Goal: Task Accomplishment & Management: Complete application form

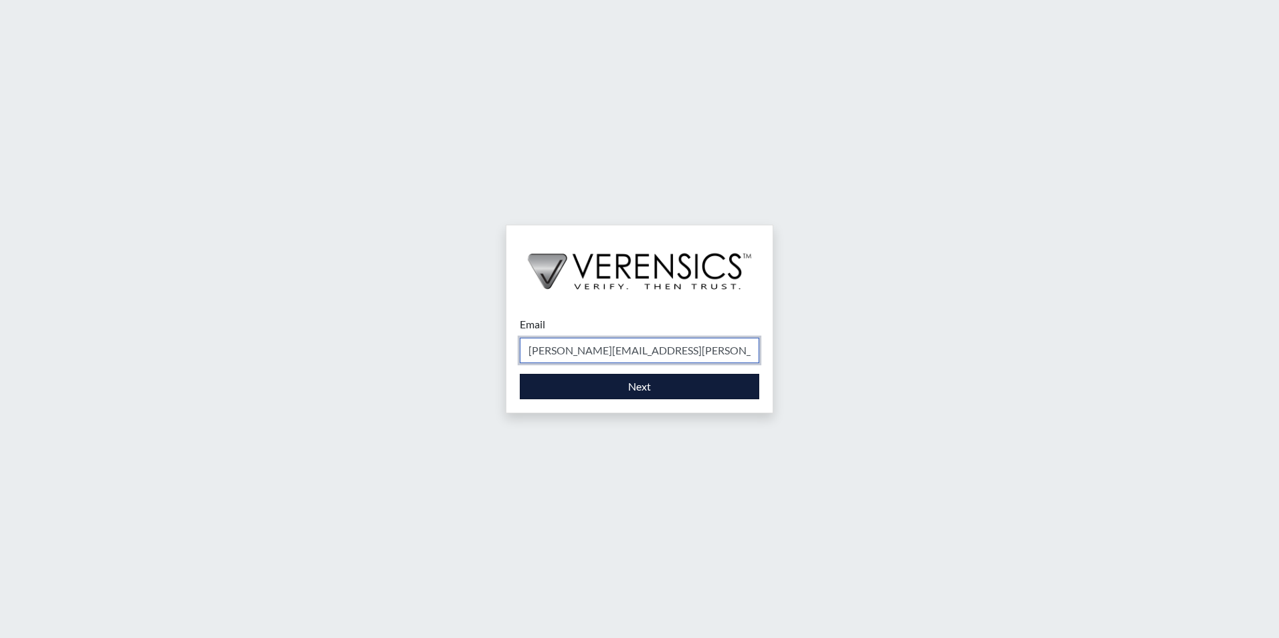
type input "[PERSON_NAME][EMAIL_ADDRESS][PERSON_NAME][DOMAIN_NAME]"
click at [667, 390] on button "Next" at bounding box center [640, 386] width 240 height 25
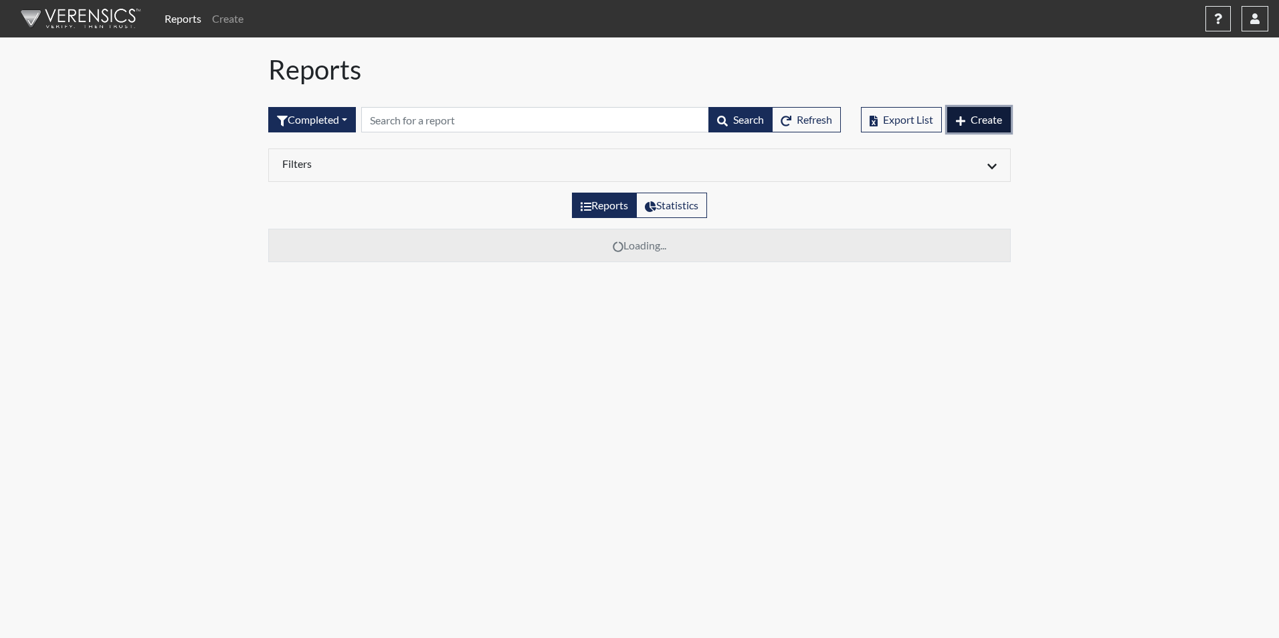
click at [985, 115] on span "Create" at bounding box center [986, 119] width 31 height 13
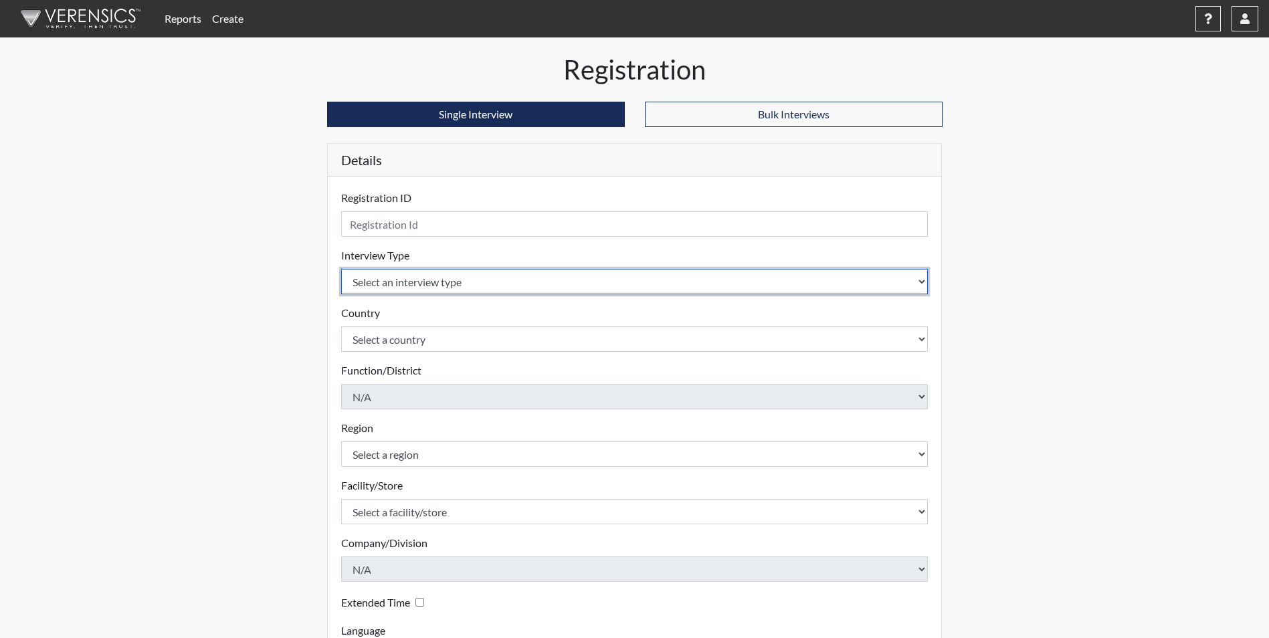
click at [922, 282] on select "Select an interview type Corrections Pre-Employment" at bounding box center [634, 281] width 587 height 25
select select "ff733e93-e1bf-11ea-9c9f-0eff0cf7eb8f"
click at [341, 269] on select "Select an interview type Corrections Pre-Employment" at bounding box center [634, 281] width 587 height 25
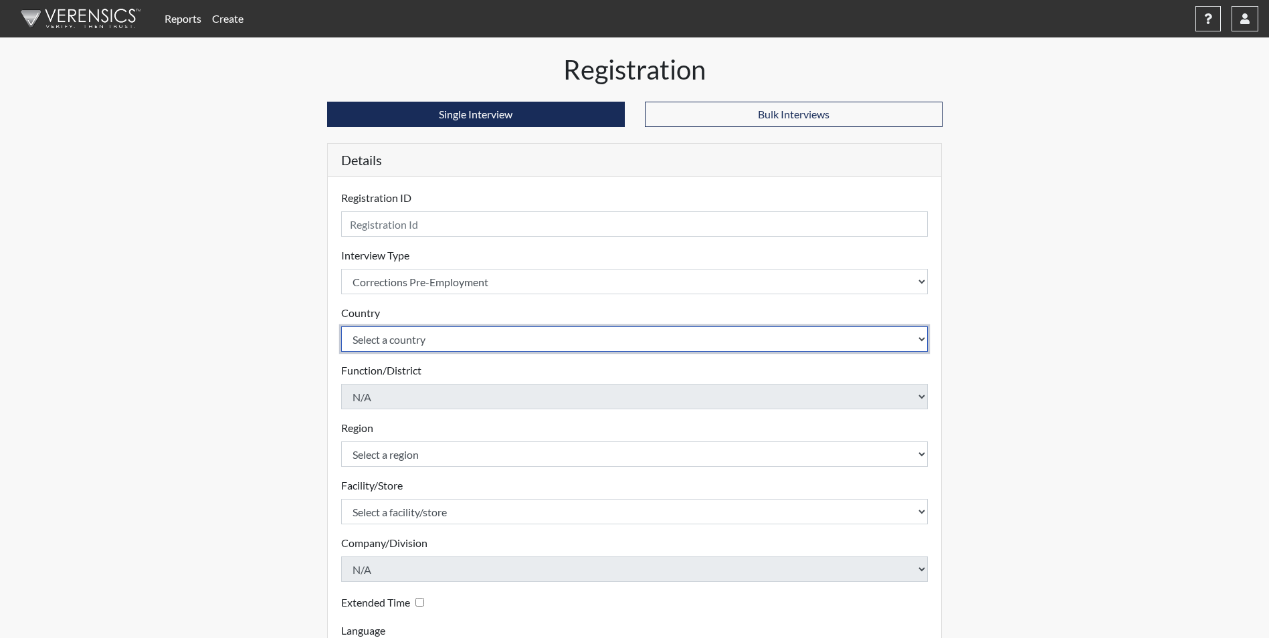
click at [923, 338] on select "Select a country [GEOGRAPHIC_DATA] [GEOGRAPHIC_DATA]" at bounding box center [634, 338] width 587 height 25
select select "united-states-of-[GEOGRAPHIC_DATA]"
click at [341, 326] on select "Select a country [GEOGRAPHIC_DATA] [GEOGRAPHIC_DATA]" at bounding box center [634, 338] width 587 height 25
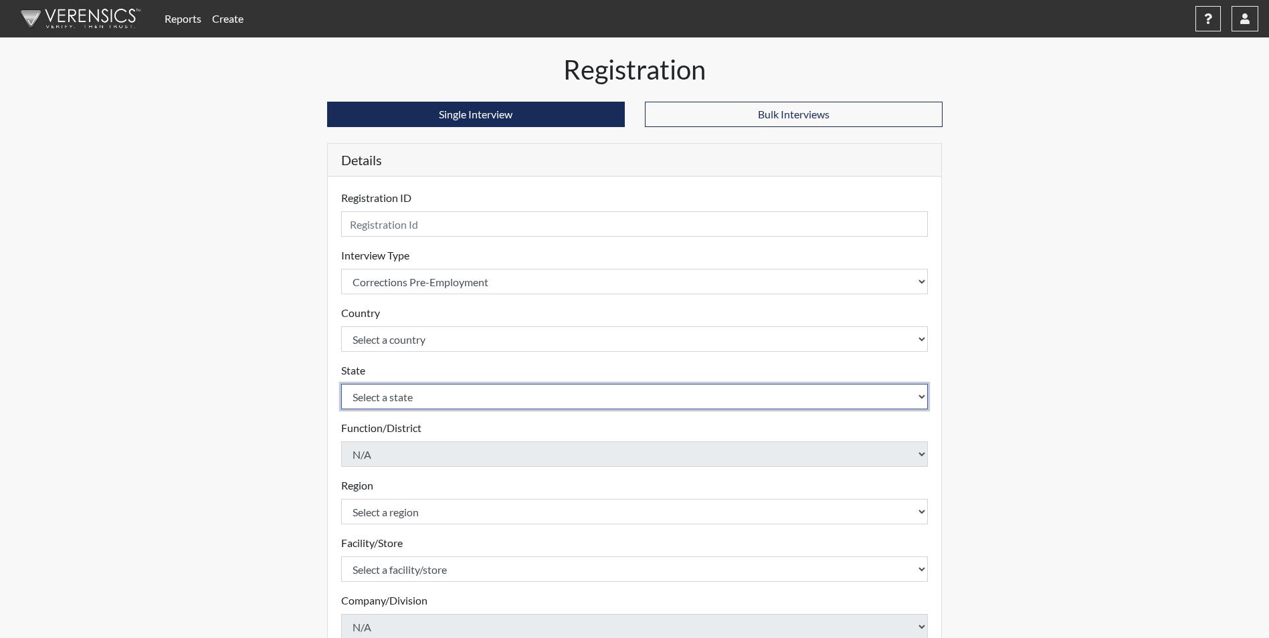
click at [925, 394] on select "Select a state [US_STATE] [US_STATE] [US_STATE] [US_STATE] [US_STATE] [US_STATE…" at bounding box center [634, 396] width 587 height 25
select select "GA"
click at [341, 384] on select "Select a state [US_STATE] [US_STATE] [US_STATE] [US_STATE] [US_STATE] [US_STATE…" at bounding box center [634, 396] width 587 height 25
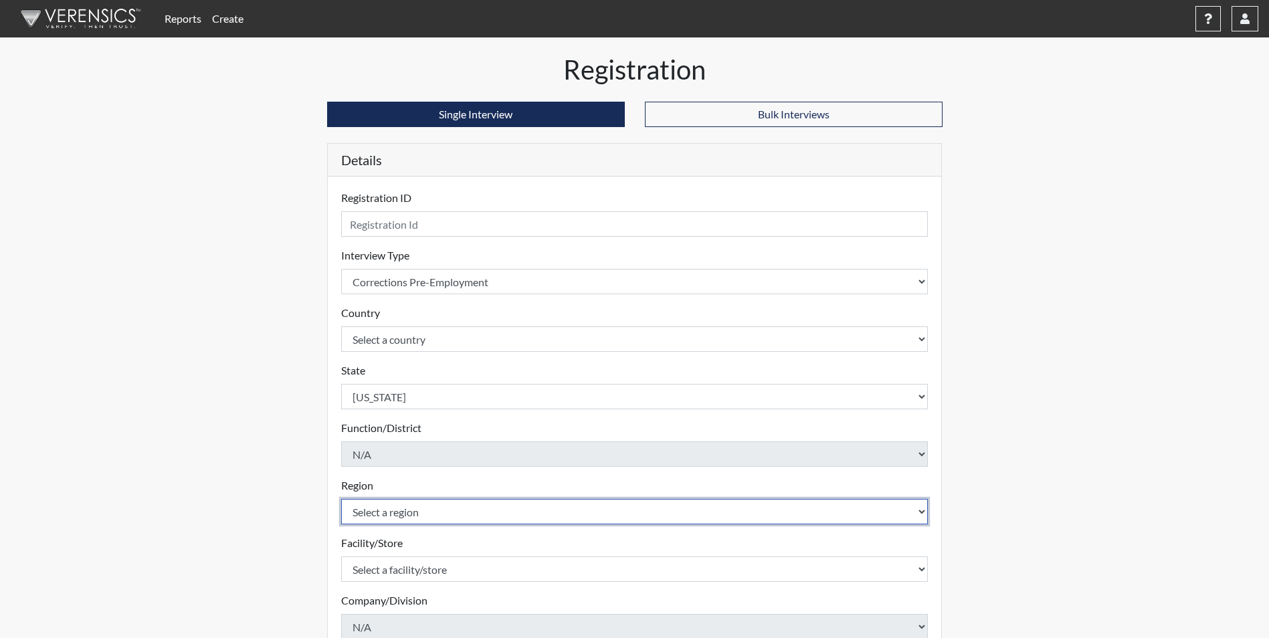
click at [917, 511] on select "Select a region [GEOGRAPHIC_DATA] Southwest Region" at bounding box center [634, 511] width 587 height 25
select select "51976826-f18e-4b67-8d3b-b0a0fa2f97ff"
click at [341, 499] on select "Select a region [GEOGRAPHIC_DATA] Southwest Region" at bounding box center [634, 511] width 587 height 25
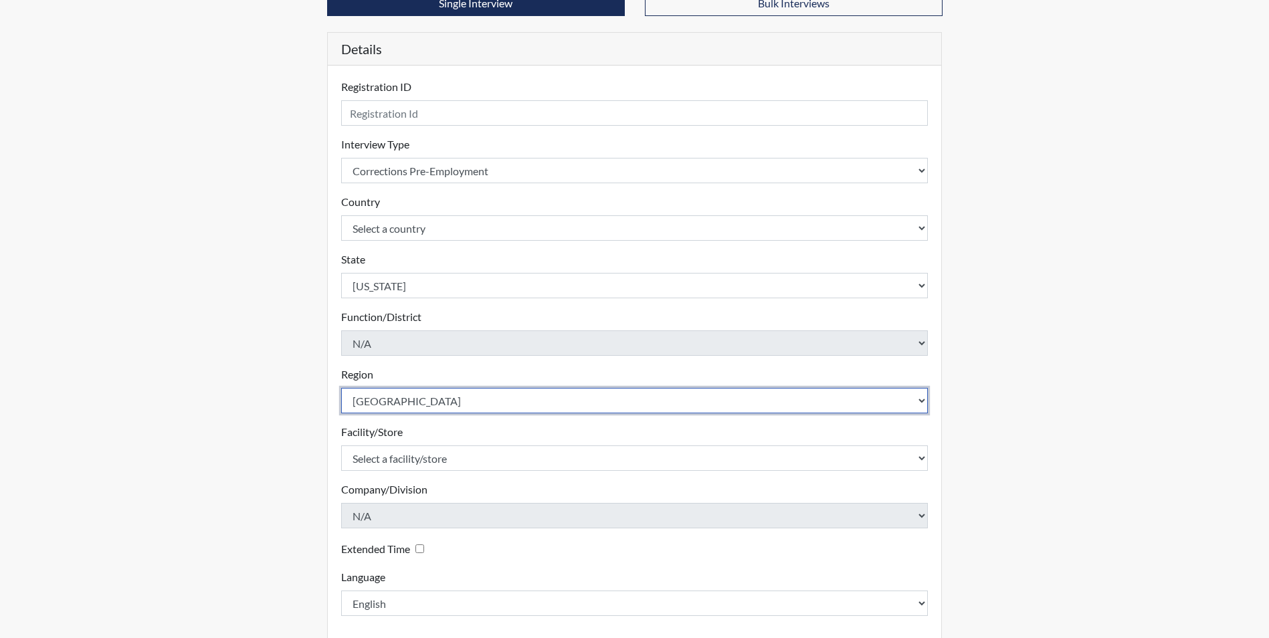
scroll to position [172, 0]
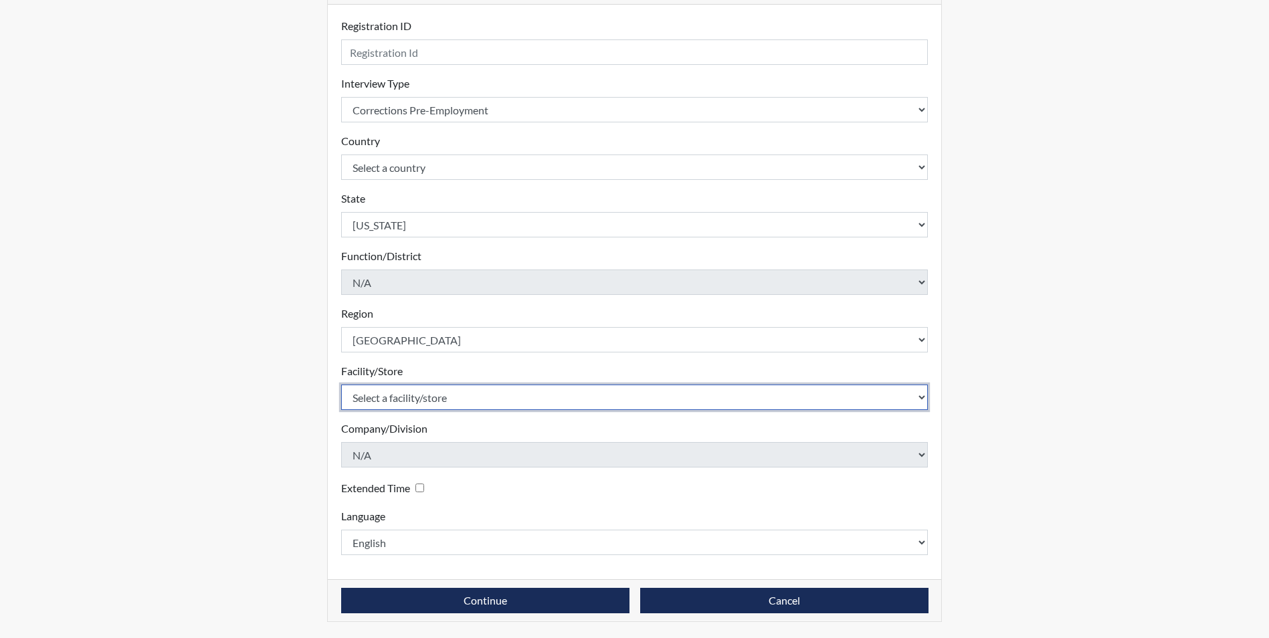
click at [921, 398] on select "Select a facility/store [PERSON_NAME]" at bounding box center [634, 397] width 587 height 25
select select "8e910059-186f-4f58-84aa-e2c3cd0b85af"
click at [341, 385] on select "Select a facility/store [PERSON_NAME]" at bounding box center [634, 397] width 587 height 25
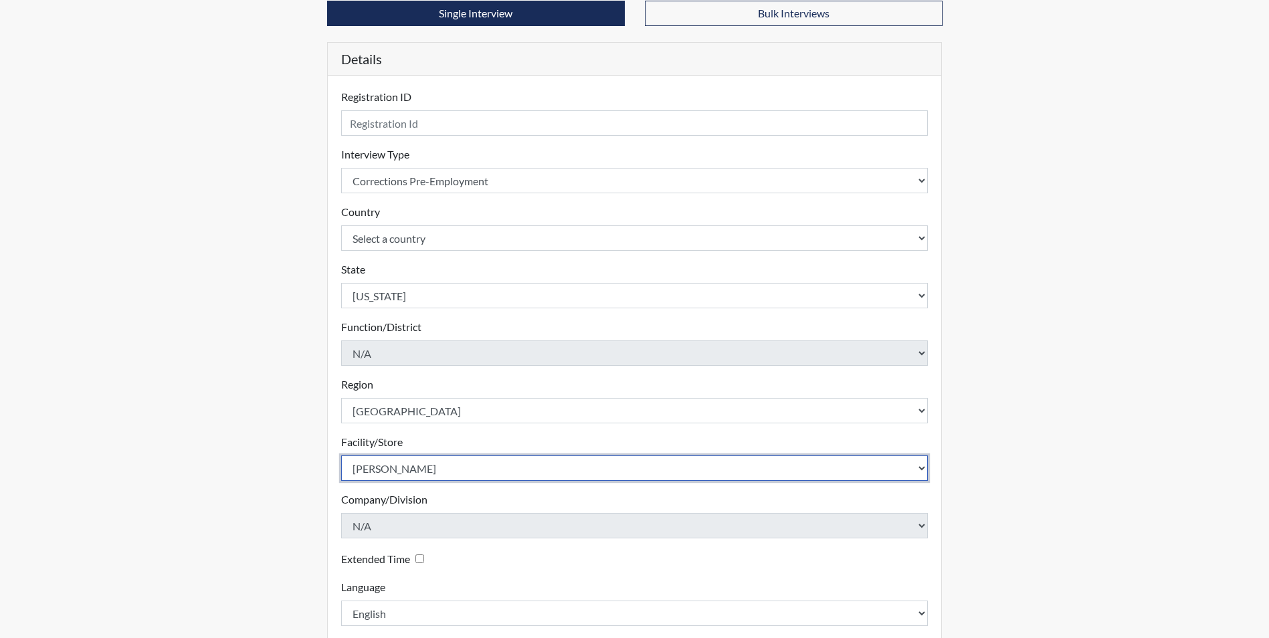
scroll to position [0, 0]
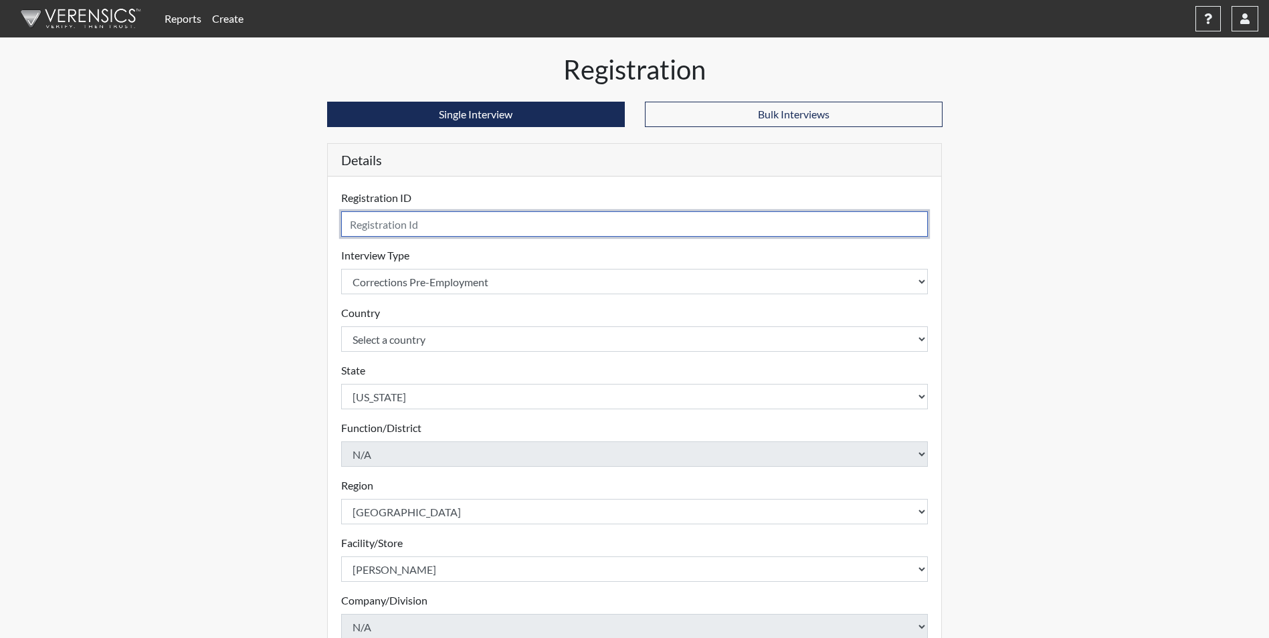
click at [413, 223] on input "text" at bounding box center [634, 223] width 587 height 25
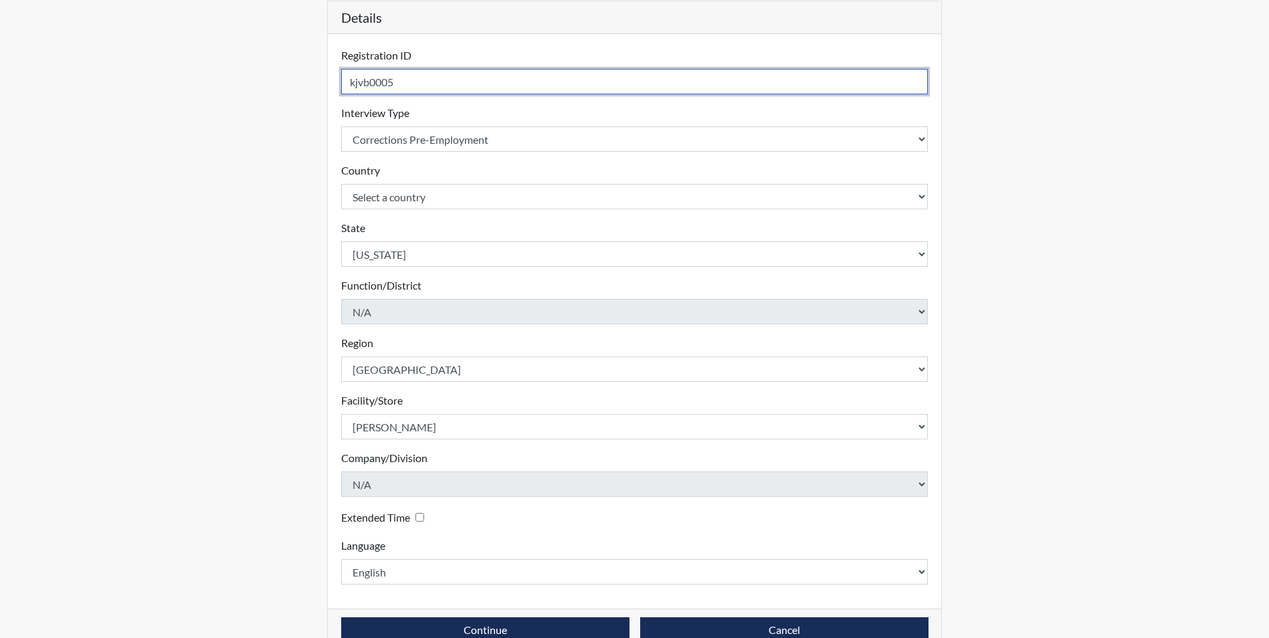
scroll to position [172, 0]
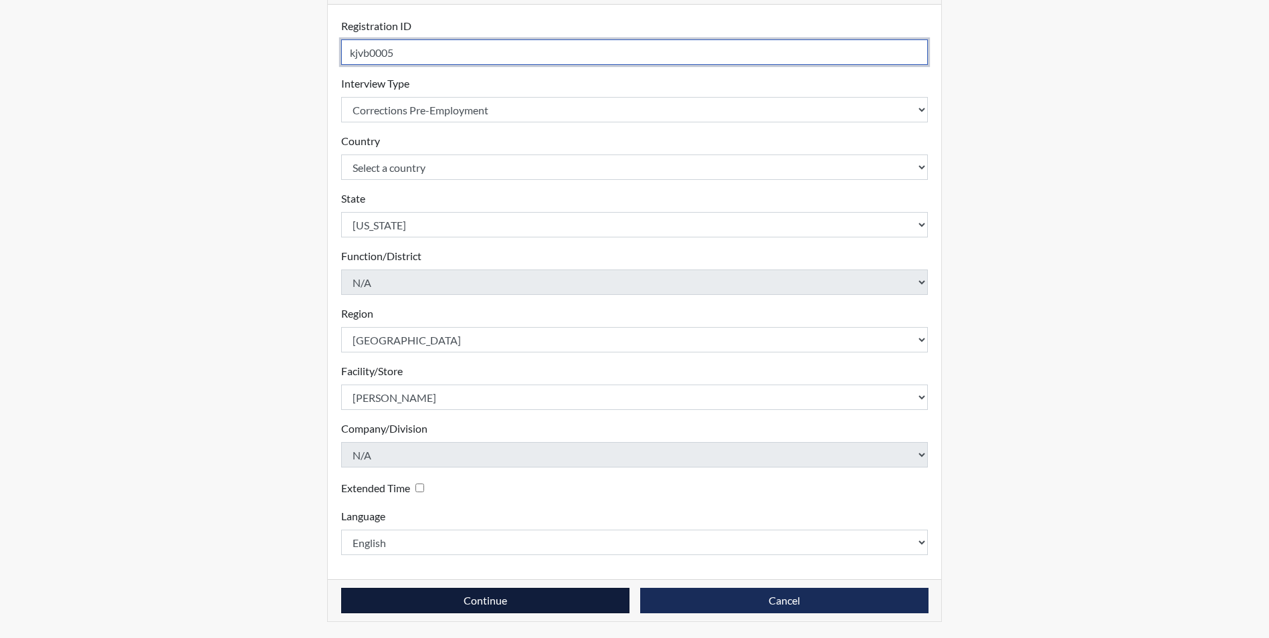
type input "kjvb0005"
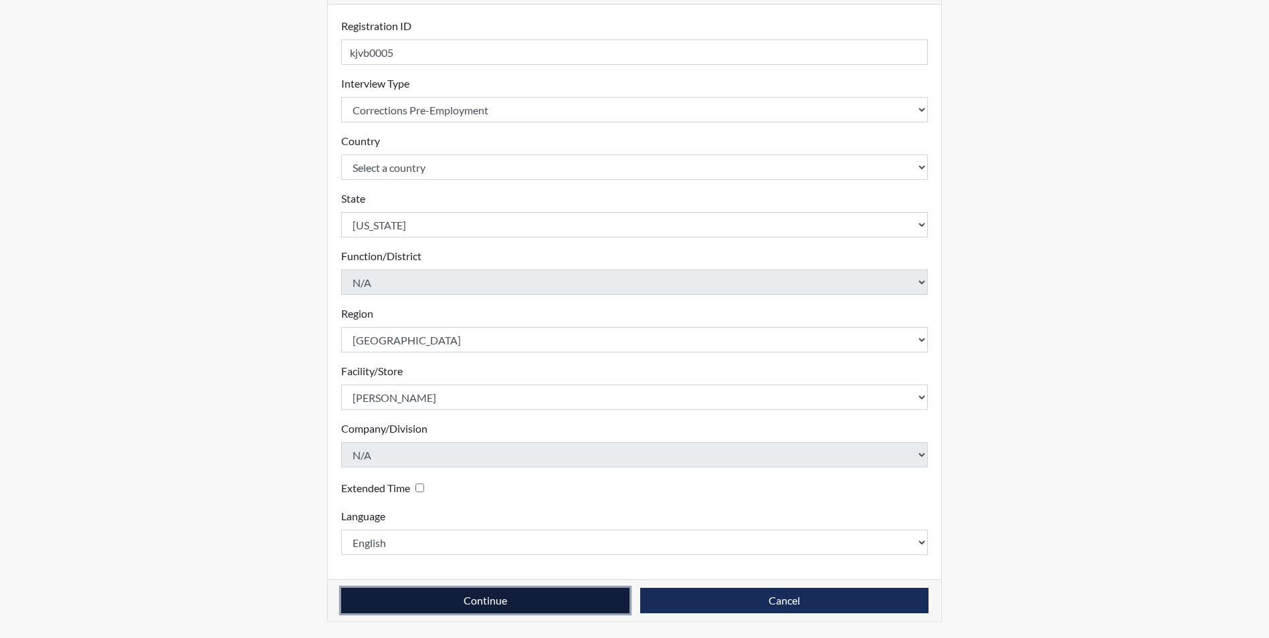
click at [510, 600] on button "Continue" at bounding box center [485, 600] width 288 height 25
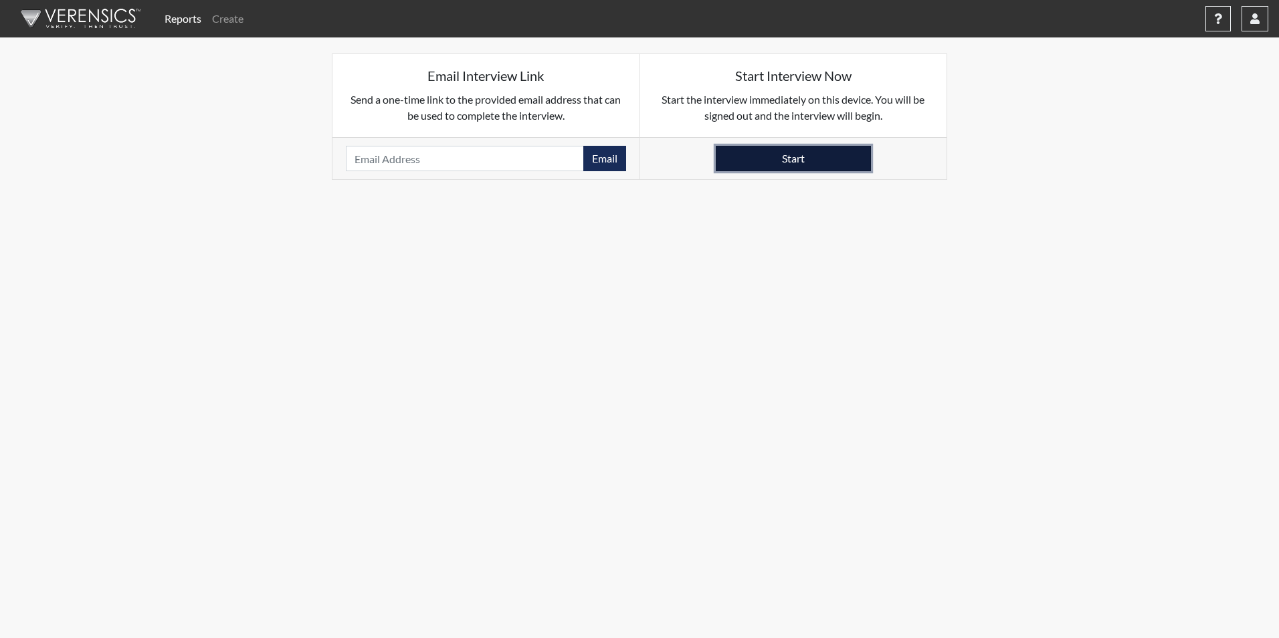
click at [818, 161] on button "Start" at bounding box center [793, 158] width 155 height 25
